Goal: Find specific page/section: Find specific page/section

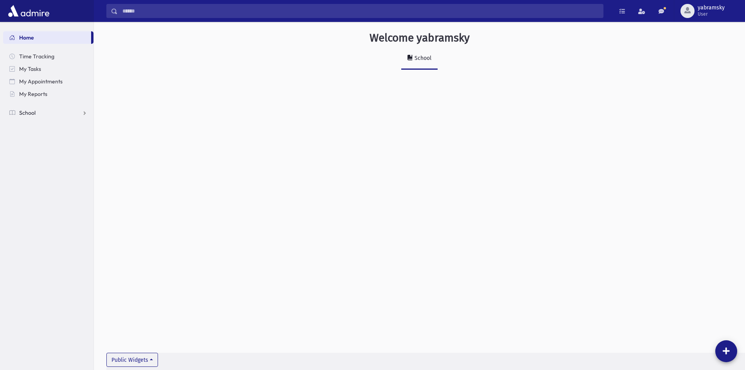
click at [31, 110] on span "School" at bounding box center [27, 112] width 16 height 7
click at [39, 128] on span "Students" at bounding box center [34, 125] width 22 height 7
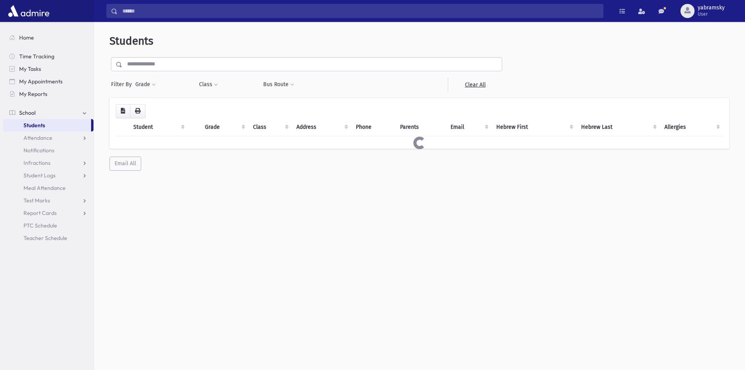
click at [150, 68] on input "text" at bounding box center [311, 64] width 379 height 14
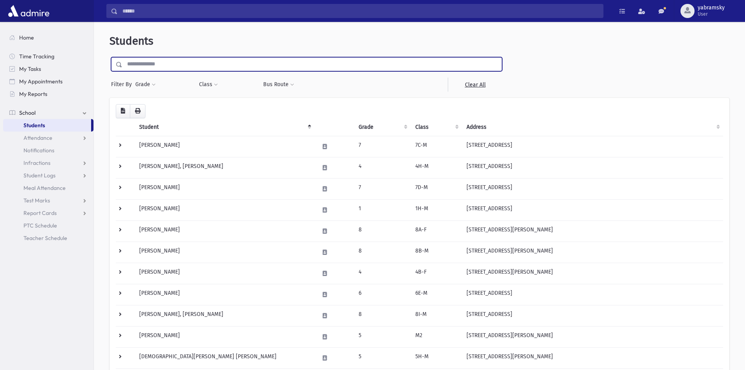
click at [174, 66] on input "text" at bounding box center [311, 64] width 379 height 14
type input "*****"
click at [110, 57] on input "submit" at bounding box center [121, 62] width 22 height 11
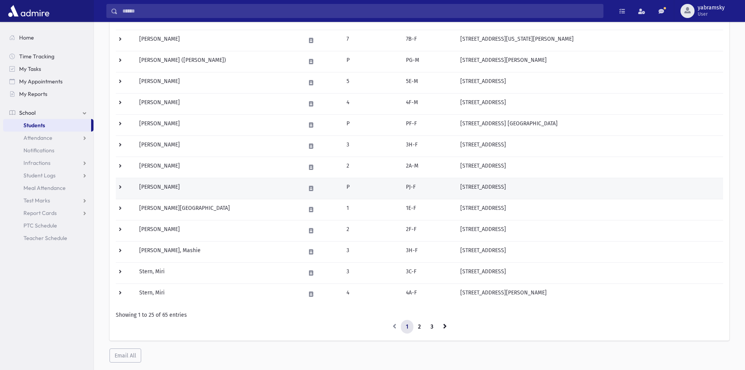
scroll to position [379, 0]
